Goal: Information Seeking & Learning: Compare options

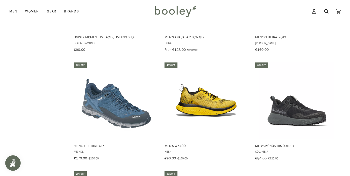
scroll to position [705, 0]
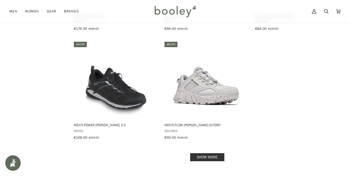
click at [220, 153] on link "Show more" at bounding box center [207, 157] width 34 height 8
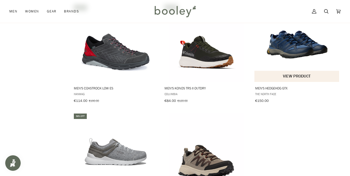
scroll to position [964, 0]
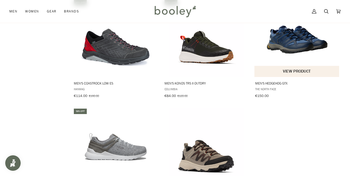
click at [299, 46] on img "Men's Hedgehog GTX" at bounding box center [297, 38] width 78 height 78
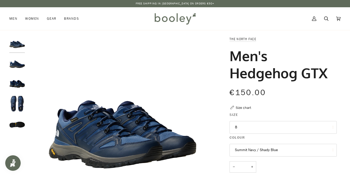
click at [249, 147] on button "Summit Navy / Shady Blue" at bounding box center [283, 150] width 107 height 13
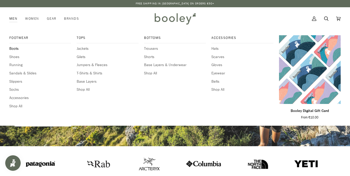
click at [14, 49] on span "Boots" at bounding box center [40, 49] width 62 height 6
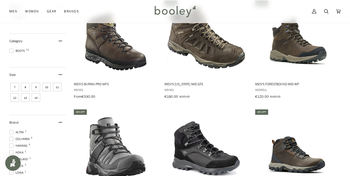
scroll to position [65, 0]
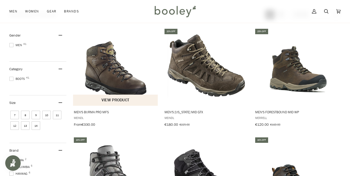
click at [116, 99] on button "View product" at bounding box center [115, 100] width 85 height 11
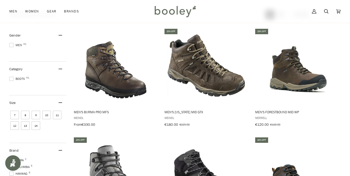
scroll to position [0, 0]
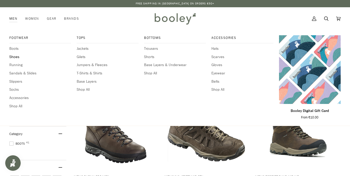
click at [11, 57] on span "Shoes" at bounding box center [40, 57] width 62 height 6
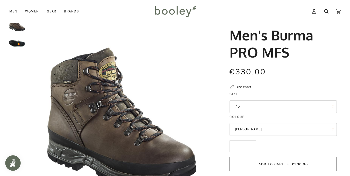
scroll to position [17, 0]
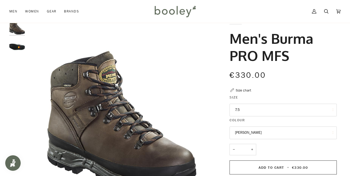
click at [249, 112] on button "7.5" at bounding box center [283, 110] width 107 height 13
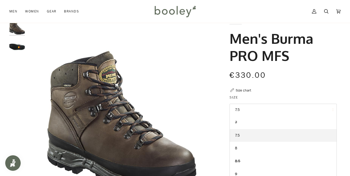
click at [249, 112] on button "7.5" at bounding box center [283, 110] width 107 height 13
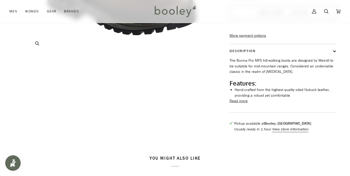
scroll to position [173, 0]
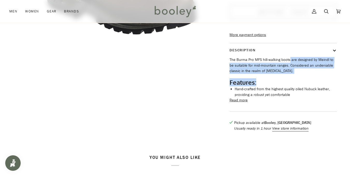
drag, startPoint x: 289, startPoint y: 68, endPoint x: 319, endPoint y: 84, distance: 33.5
click at [319, 84] on div "The Burma Pro MFS hill-walking boots are designed by Meindl to be suitable for …" at bounding box center [283, 77] width 107 height 40
click at [318, 84] on div "The Burma Pro MFS hill-walking boots are designed by Meindl to be suitable for …" at bounding box center [283, 77] width 107 height 40
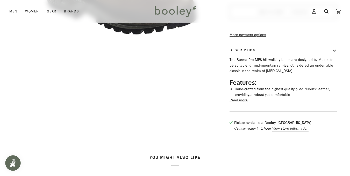
scroll to position [303, 0]
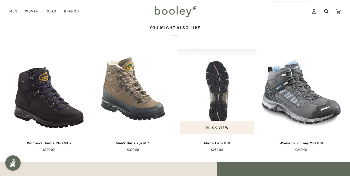
click at [212, 100] on img "Men's Peru GTX" at bounding box center [217, 93] width 79 height 88
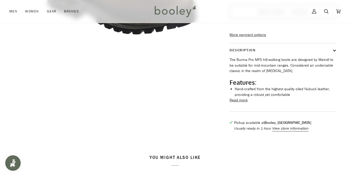
scroll to position [43, 0]
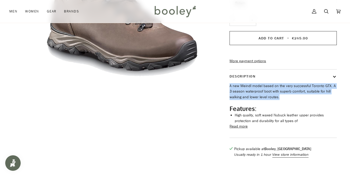
drag, startPoint x: 230, startPoint y: 94, endPoint x: 289, endPoint y: 106, distance: 60.2
click at [289, 100] on p "A new Meindl model based on the very successful Toronto GTX. A 3 season waterpr…" at bounding box center [283, 91] width 107 height 17
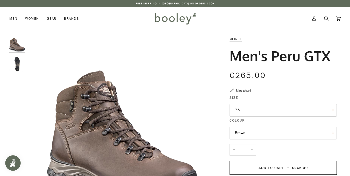
click at [6, 1] on div "Free Shipping in Ireland on Orders €50+ Free Shipping in Ireland on Orders €50+…" at bounding box center [175, 3] width 350 height 7
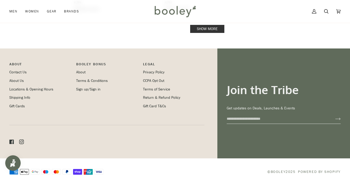
scroll to position [837, 0]
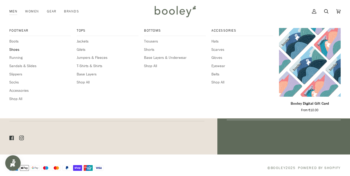
click at [12, 49] on span "Shoes" at bounding box center [40, 50] width 62 height 6
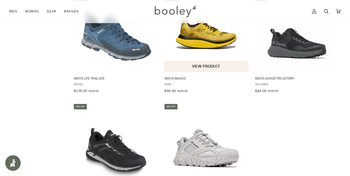
scroll to position [772, 0]
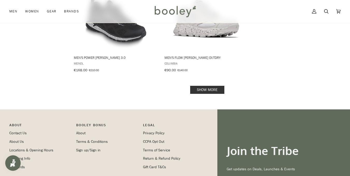
click at [203, 86] on link "Show more" at bounding box center [207, 90] width 34 height 8
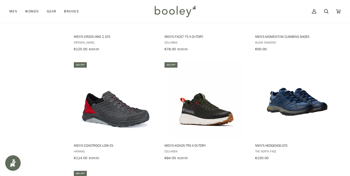
scroll to position [1031, 0]
